Goal: Information Seeking & Learning: Learn about a topic

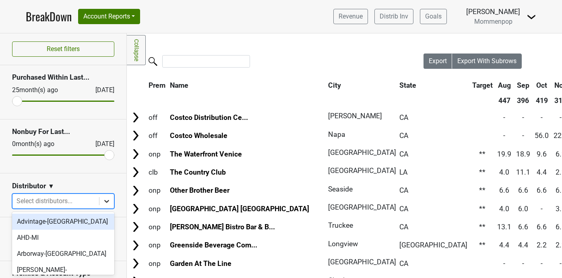
click at [106, 199] on icon at bounding box center [107, 201] width 8 height 8
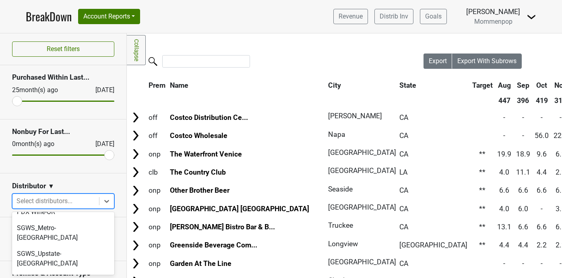
scroll to position [255, 0]
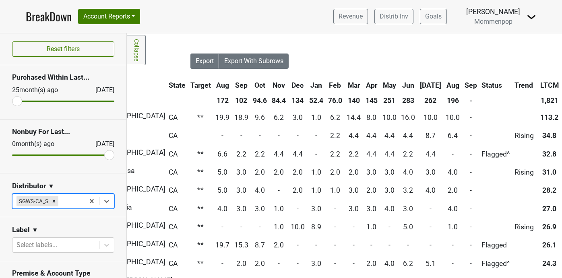
scroll to position [0, 259]
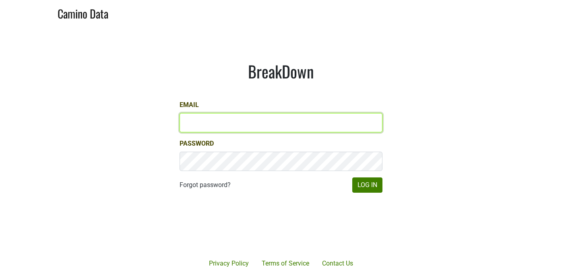
click at [236, 125] on input "Email" at bounding box center [280, 122] width 203 height 19
type input "[PERSON_NAME][EMAIL_ADDRESS][DOMAIN_NAME]"
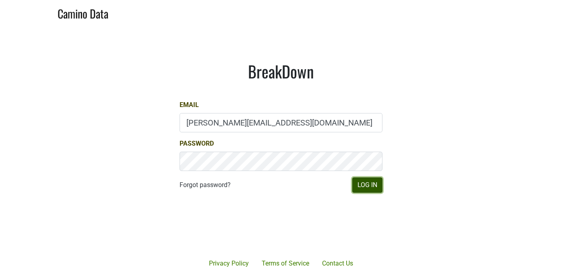
click at [369, 185] on button "Log In" at bounding box center [367, 184] width 30 height 15
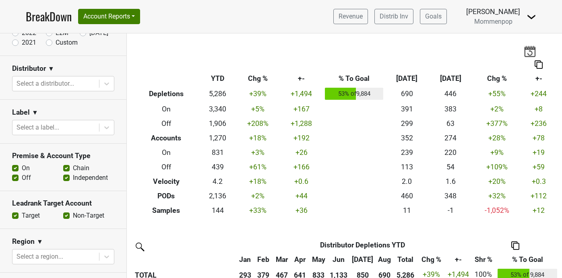
scroll to position [242, 0]
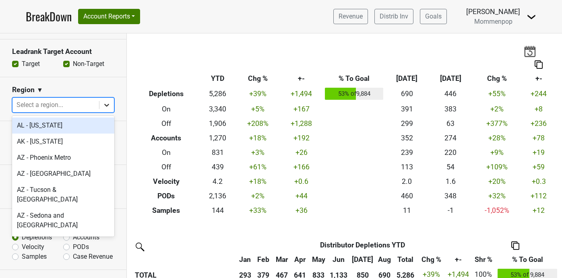
click at [107, 104] on icon at bounding box center [107, 105] width 8 height 8
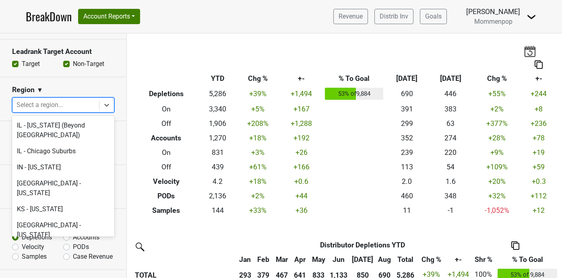
scroll to position [1054, 0]
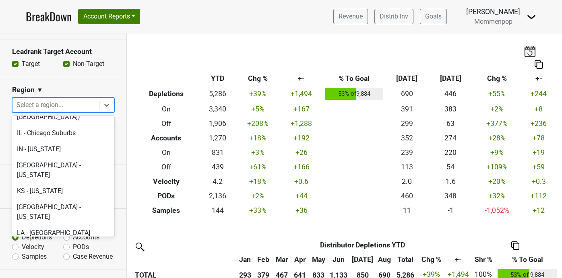
click at [90, 76] on section "Leadrank Target Account Target Non-Target" at bounding box center [63, 58] width 126 height 38
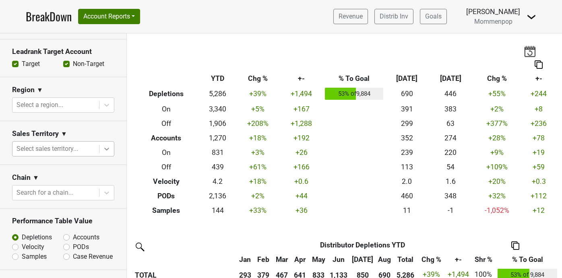
click at [105, 149] on icon at bounding box center [106, 149] width 5 height 3
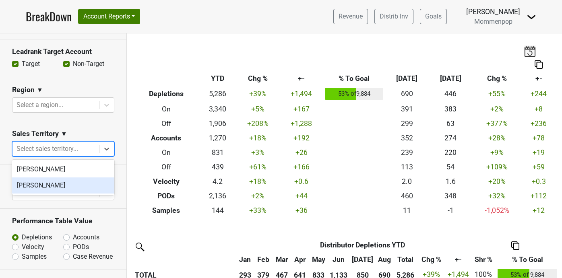
click at [94, 133] on div "Sales Territory ▼" at bounding box center [63, 135] width 102 height 12
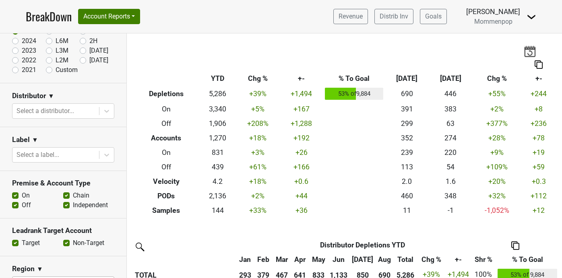
scroll to position [0, 0]
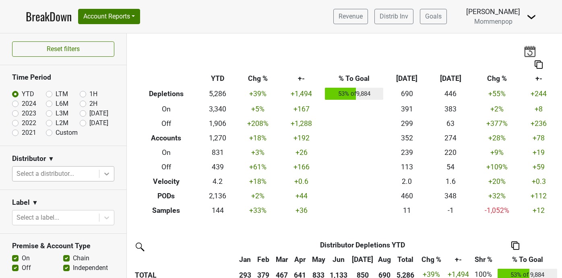
click at [109, 175] on icon at bounding box center [107, 174] width 8 height 8
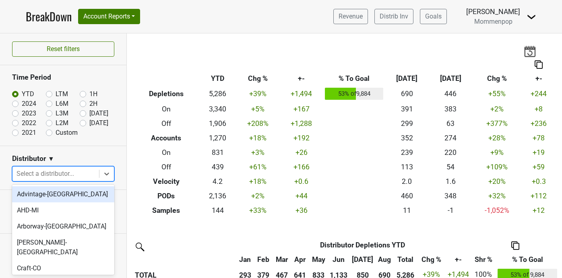
scroll to position [283, 0]
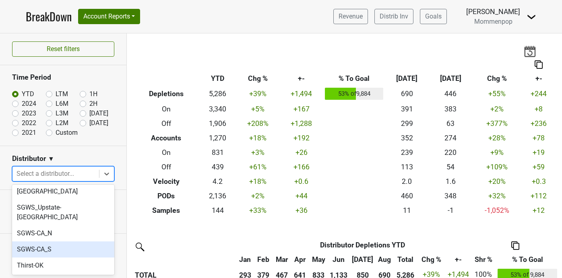
click at [72, 241] on div "SGWS-CA_S" at bounding box center [63, 249] width 102 height 16
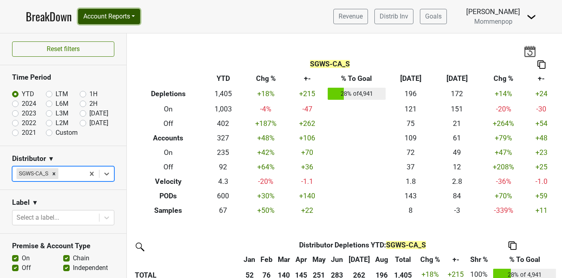
click at [113, 16] on button "Account Reports" at bounding box center [109, 16] width 62 height 15
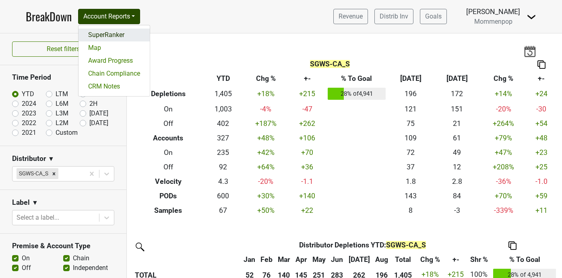
click at [109, 36] on link "SuperRanker" at bounding box center [113, 35] width 71 height 13
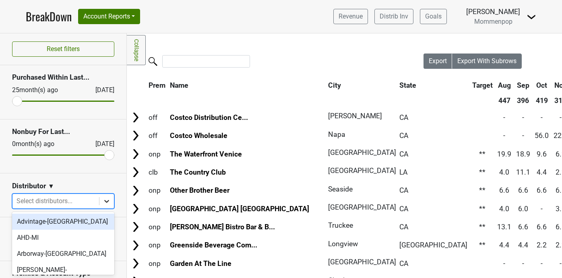
click at [105, 201] on icon at bounding box center [106, 201] width 5 height 3
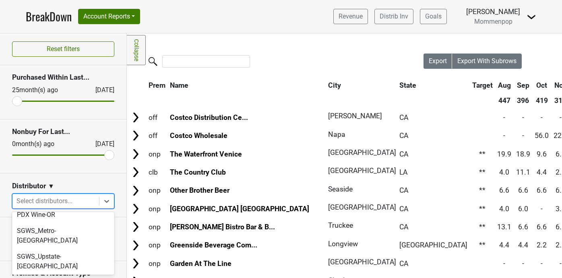
scroll to position [257, 0]
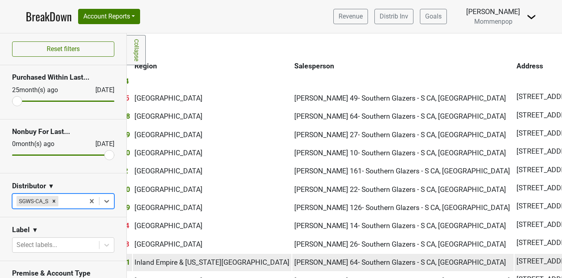
scroll to position [0, 712]
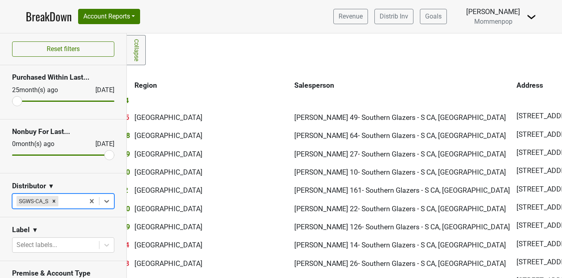
click at [292, 86] on th "Salesperson" at bounding box center [402, 85] width 221 height 14
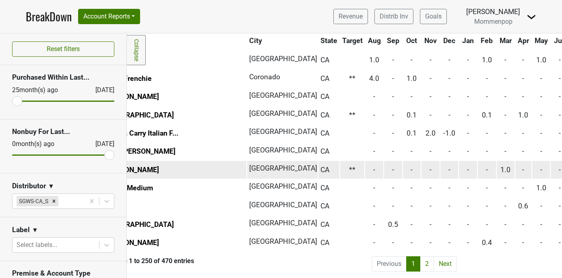
scroll to position [4421, 183]
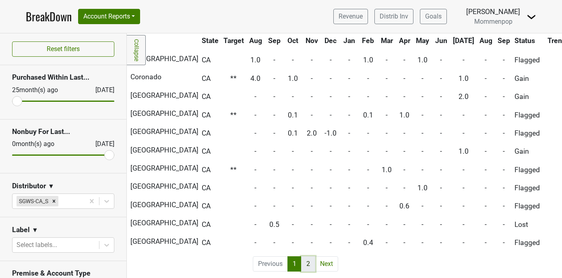
click at [305, 259] on link "2" at bounding box center [308, 263] width 14 height 15
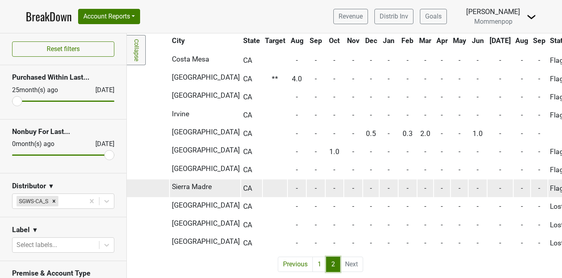
scroll to position [3873, 74]
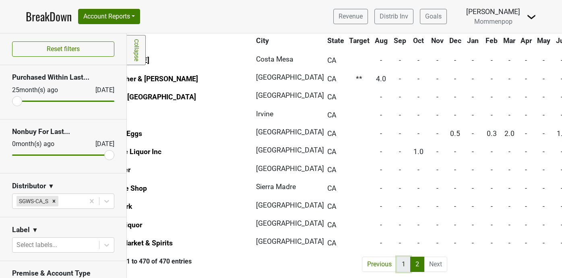
click at [404, 263] on link "1" at bounding box center [403, 264] width 14 height 15
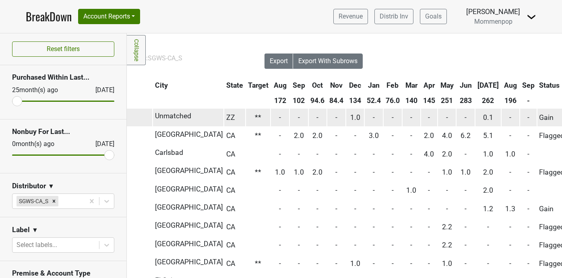
scroll to position [0, 0]
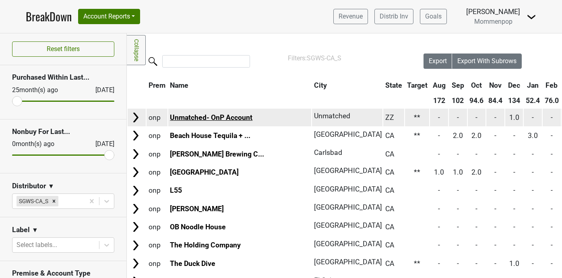
click at [173, 118] on link "Unmatched- OnP Account" at bounding box center [211, 117] width 82 height 8
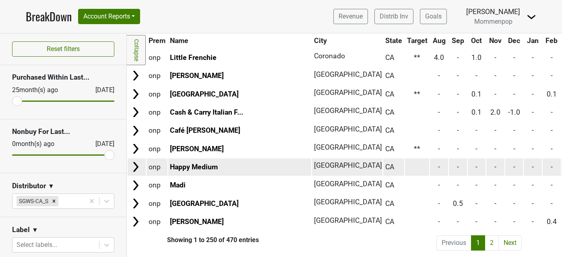
scroll to position [4442, 89]
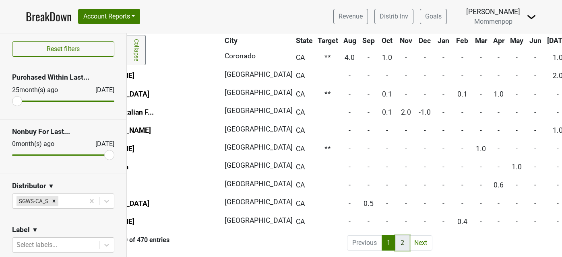
click at [398, 243] on link "2" at bounding box center [402, 242] width 14 height 15
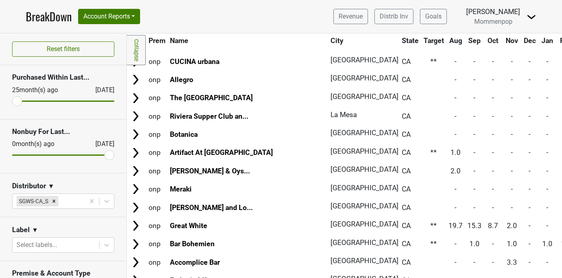
scroll to position [351, 0]
